Goal: Check status: Check status

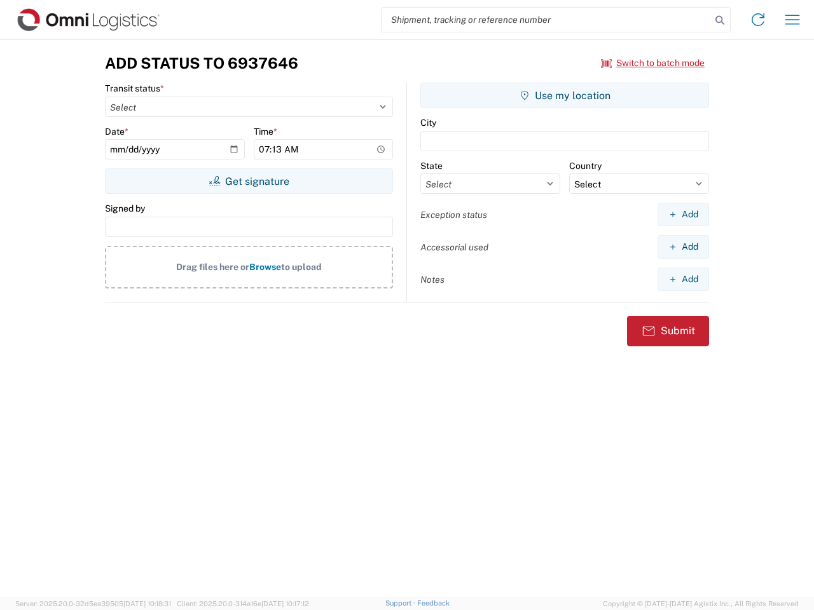
click at [546, 20] on input "search" at bounding box center [545, 20] width 329 height 24
click at [720, 20] on icon at bounding box center [720, 20] width 18 height 18
click at [758, 20] on icon at bounding box center [758, 20] width 20 height 20
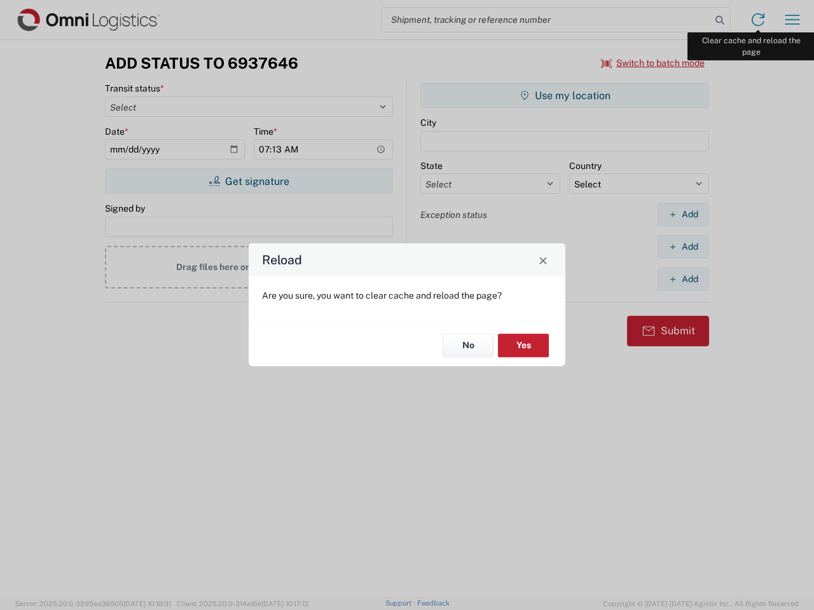
click at [792, 20] on div "Reload Are you sure, you want to clear cache and reload the page? No Yes" at bounding box center [407, 305] width 814 height 610
click at [653, 63] on div "Reload Are you sure, you want to clear cache and reload the page? No Yes" at bounding box center [407, 305] width 814 height 610
click at [249, 181] on div "Reload Are you sure, you want to clear cache and reload the page? No Yes" at bounding box center [407, 305] width 814 height 610
click at [565, 95] on div "Reload Are you sure, you want to clear cache and reload the page? No Yes" at bounding box center [407, 305] width 814 height 610
click at [683, 214] on div "Reload Are you sure, you want to clear cache and reload the page? No Yes" at bounding box center [407, 305] width 814 height 610
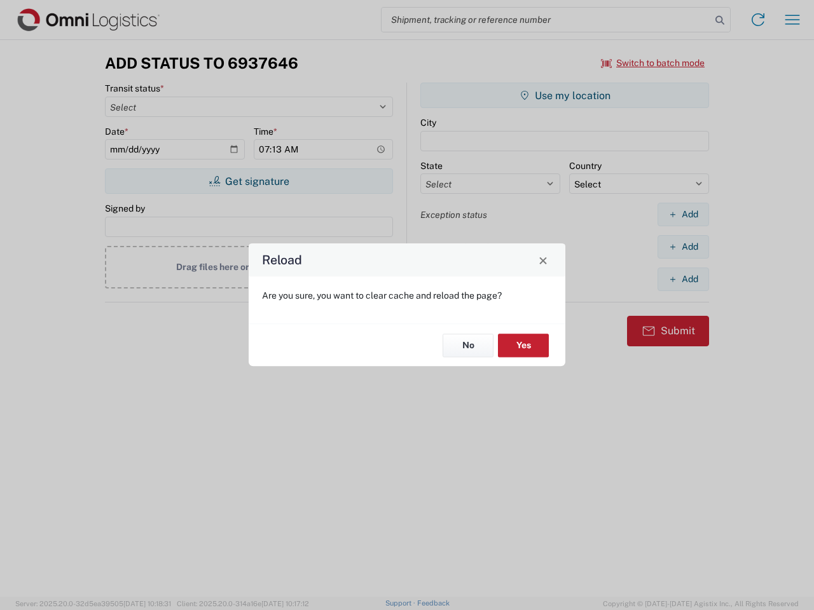
click at [683, 247] on div "Reload Are you sure, you want to clear cache and reload the page? No Yes" at bounding box center [407, 305] width 814 height 610
click at [683, 279] on div "Reload Are you sure, you want to clear cache and reload the page? No Yes" at bounding box center [407, 305] width 814 height 610
